Goal: Information Seeking & Learning: Learn about a topic

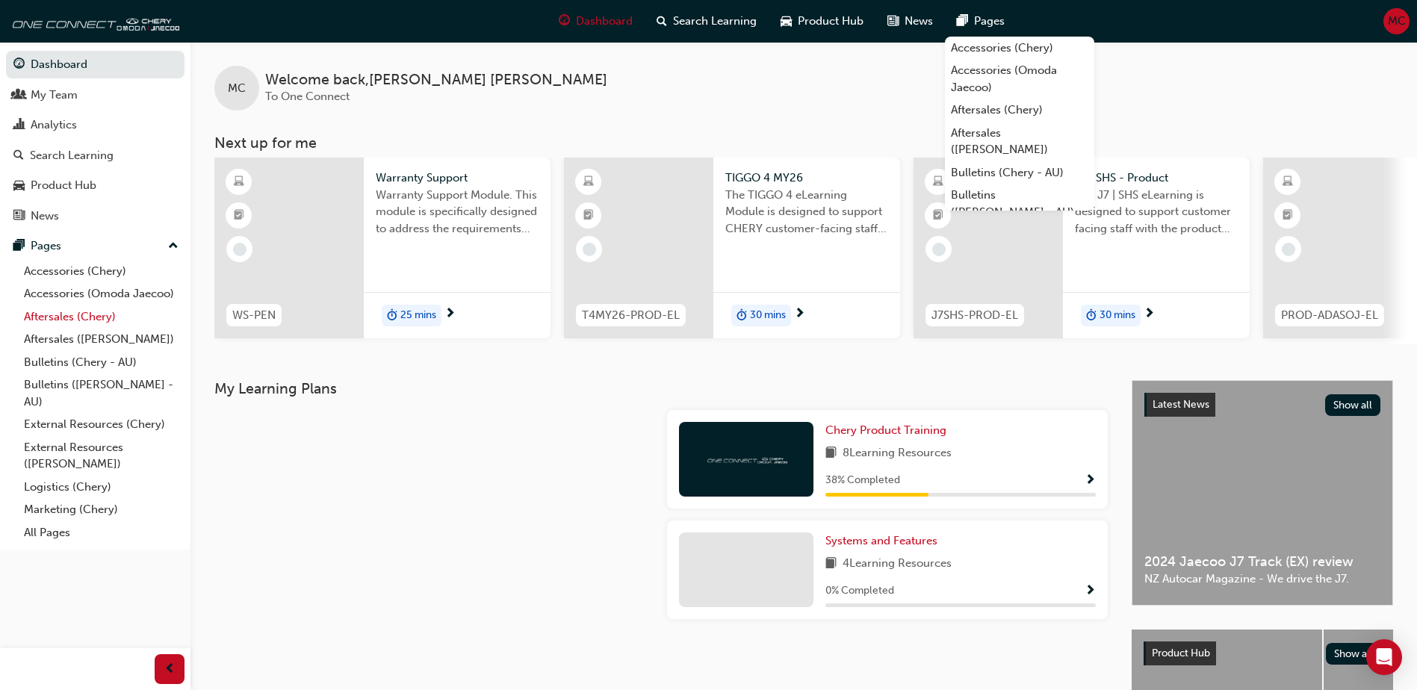
click at [59, 317] on link "Aftersales (Chery)" at bounding box center [101, 316] width 167 height 23
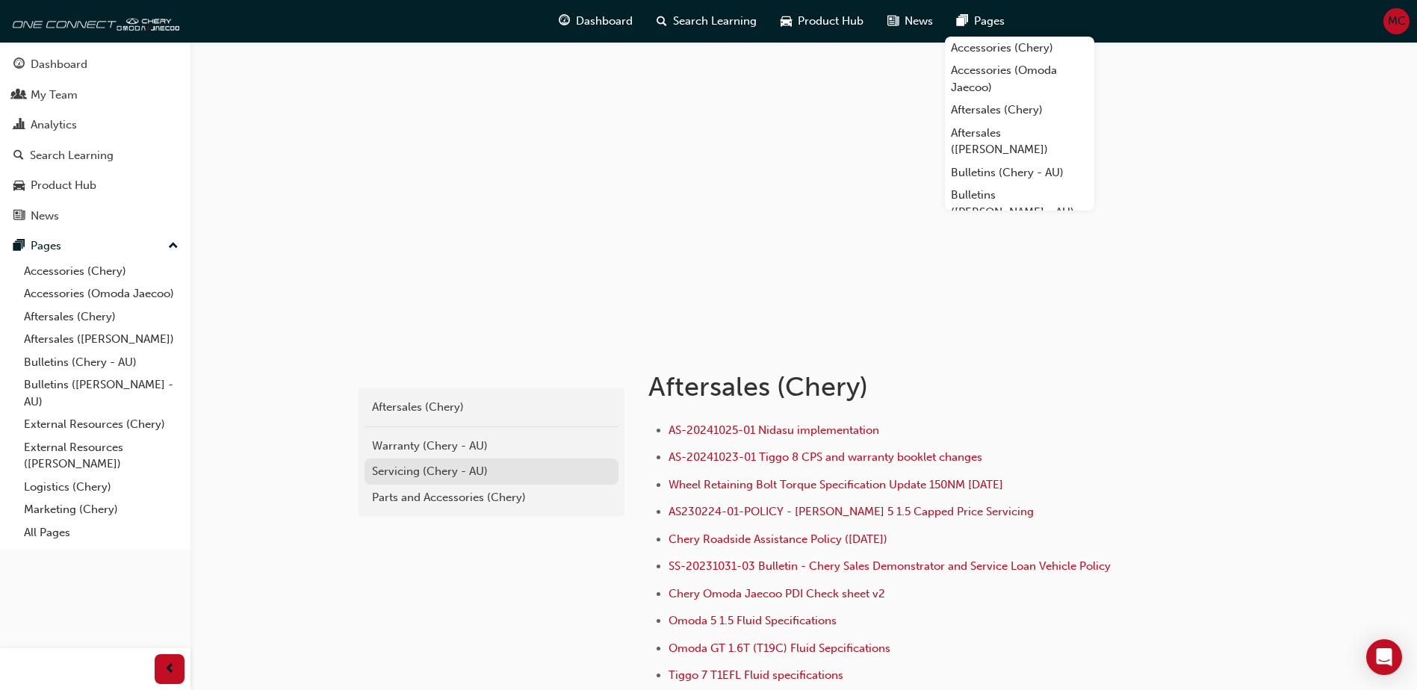
click at [423, 471] on div "Servicing (Chery - AU)" at bounding box center [491, 471] width 239 height 17
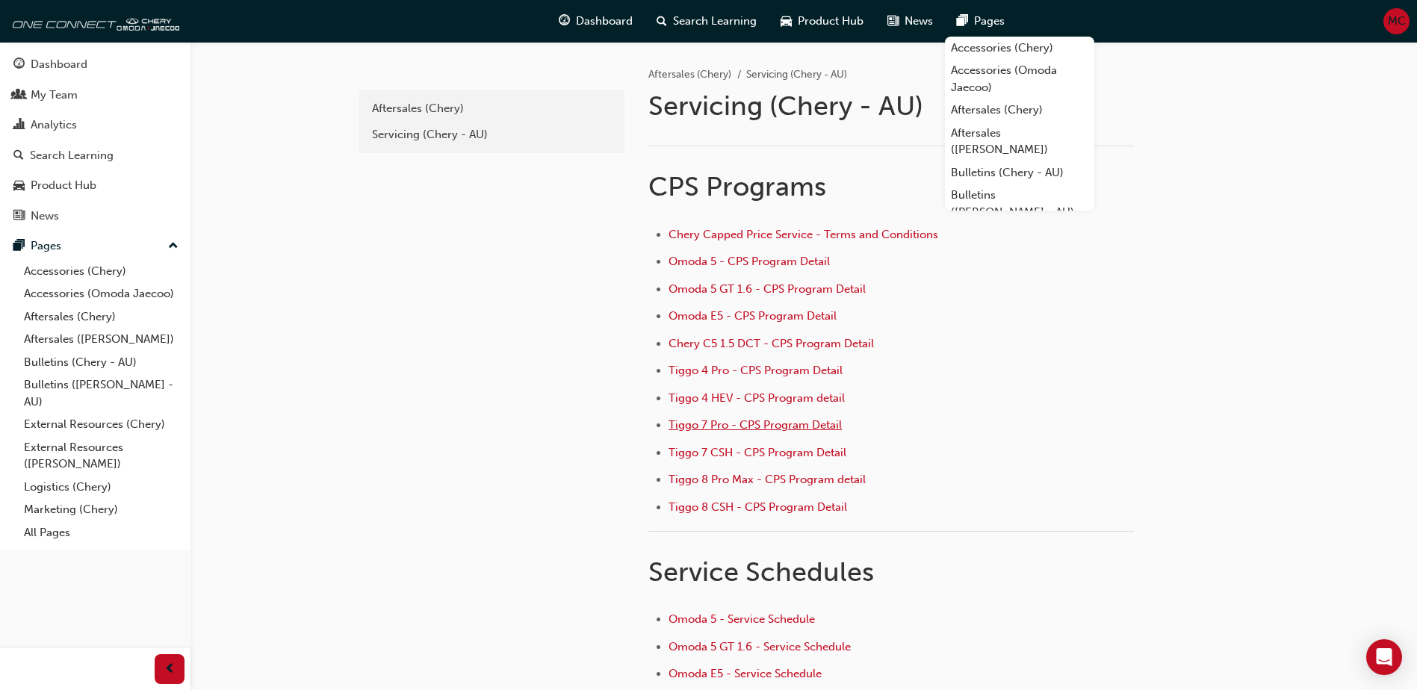
click at [695, 420] on span "Tiggo 7 Pro - CPS Program Detail" at bounding box center [754, 424] width 173 height 13
